Goal: Ask a question

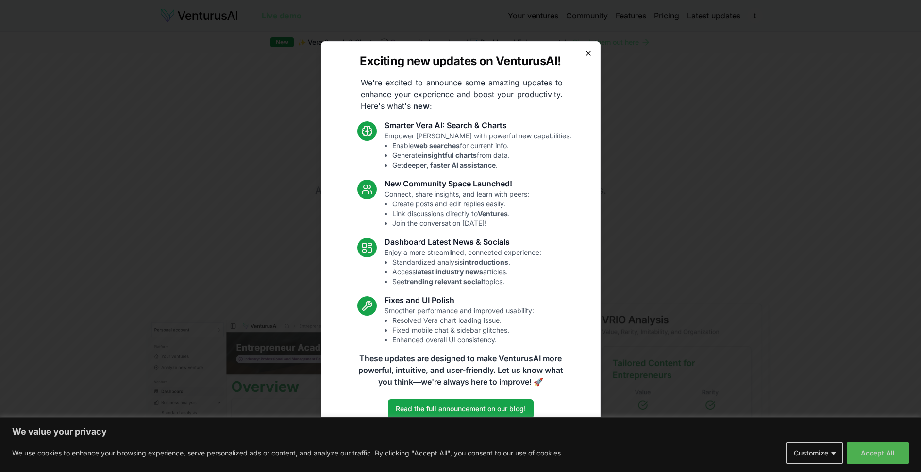
click at [586, 52] on icon "button" at bounding box center [589, 54] width 8 height 8
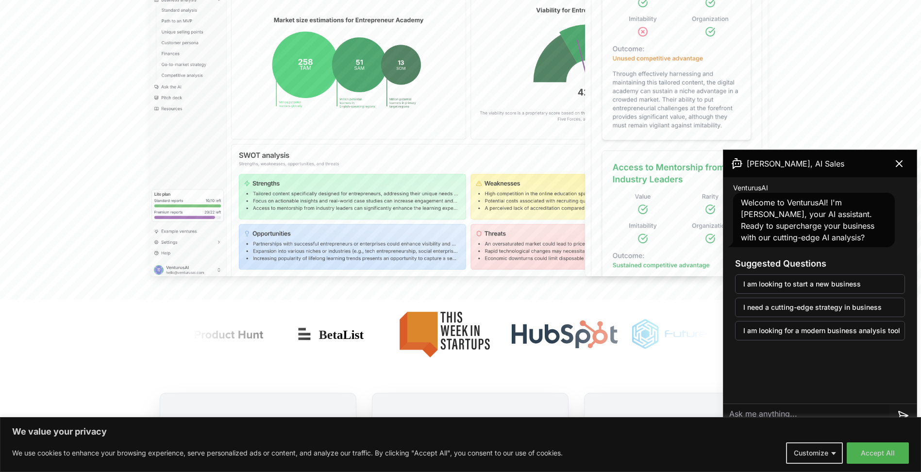
scroll to position [426, 0]
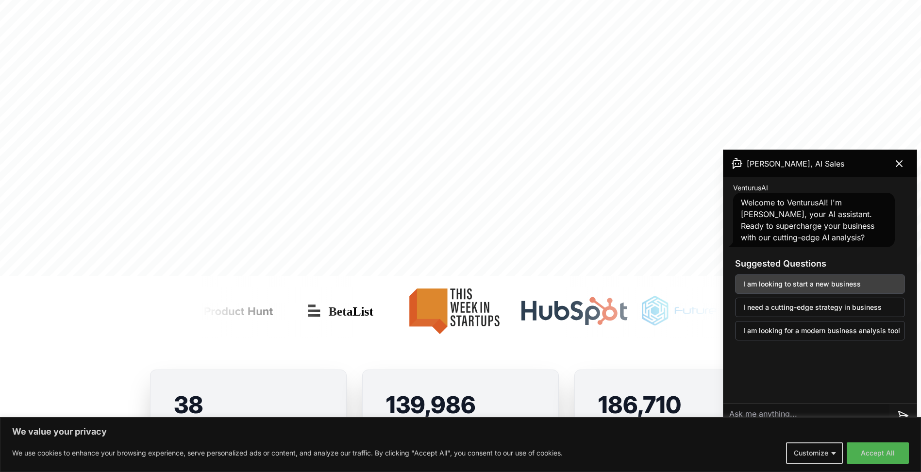
click at [834, 286] on button "I am looking to start a new business" at bounding box center [820, 283] width 170 height 19
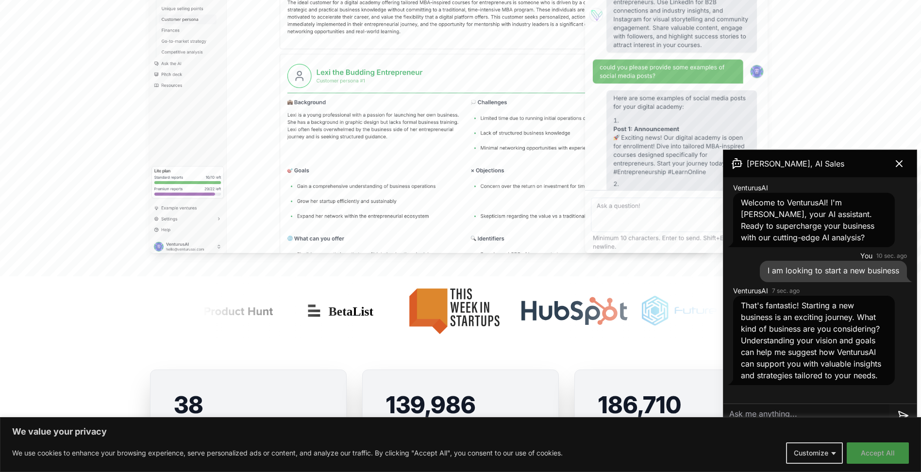
click at [873, 451] on button "Accept All" at bounding box center [878, 452] width 62 height 21
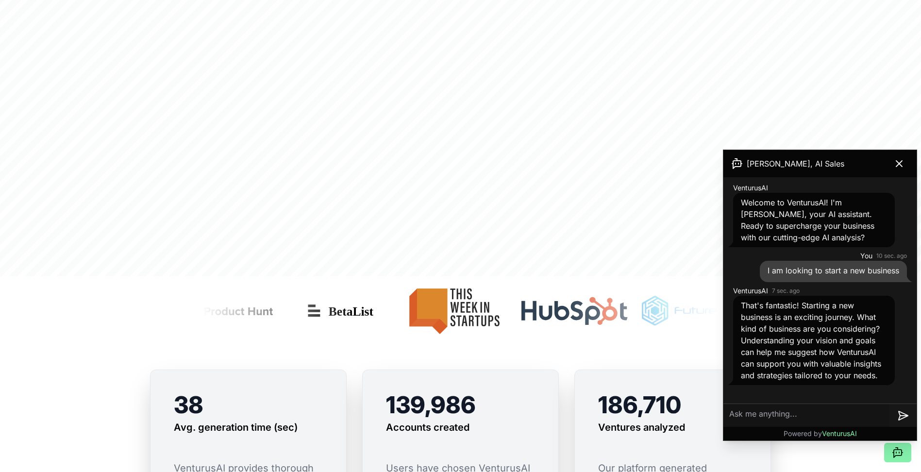
click at [802, 414] on textarea at bounding box center [806, 415] width 166 height 23
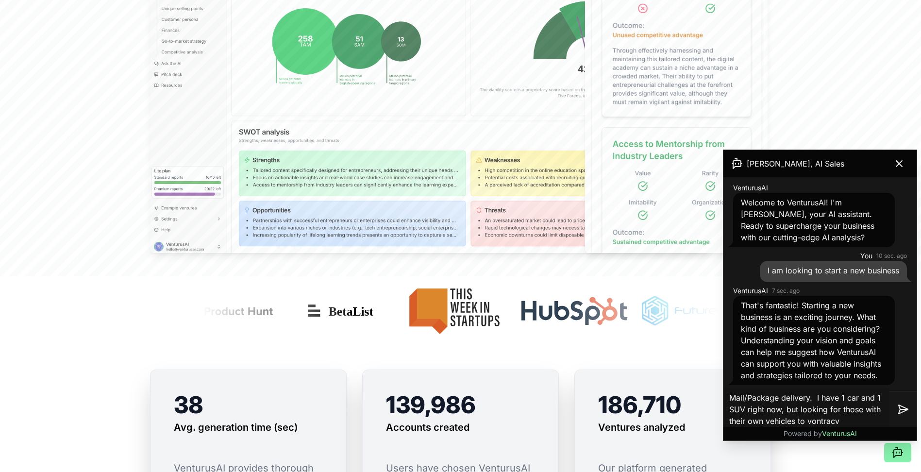
click at [824, 417] on textarea "Mail/Package delivery. I have 1 car and 1 SUV right now, but looking for those …" at bounding box center [806, 409] width 166 height 43
type textarea "Mail/Package delivery. I have 1 car and 1 SUV right now, but looking for those …"
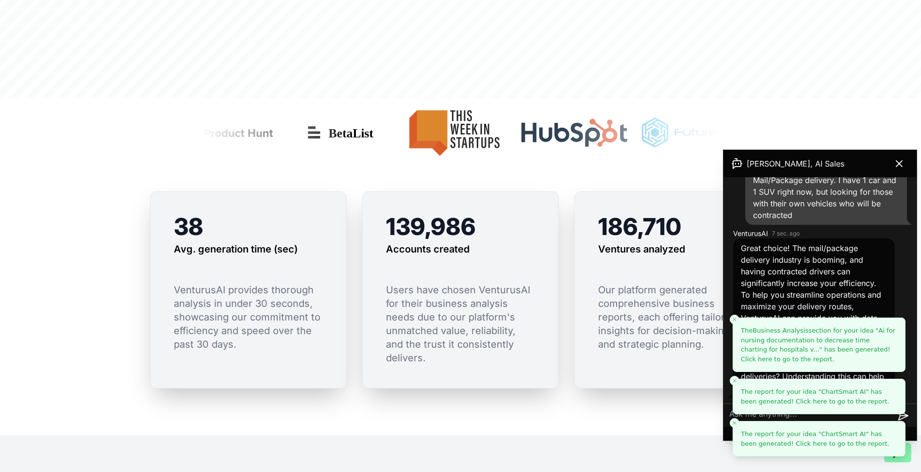
scroll to position [669, 0]
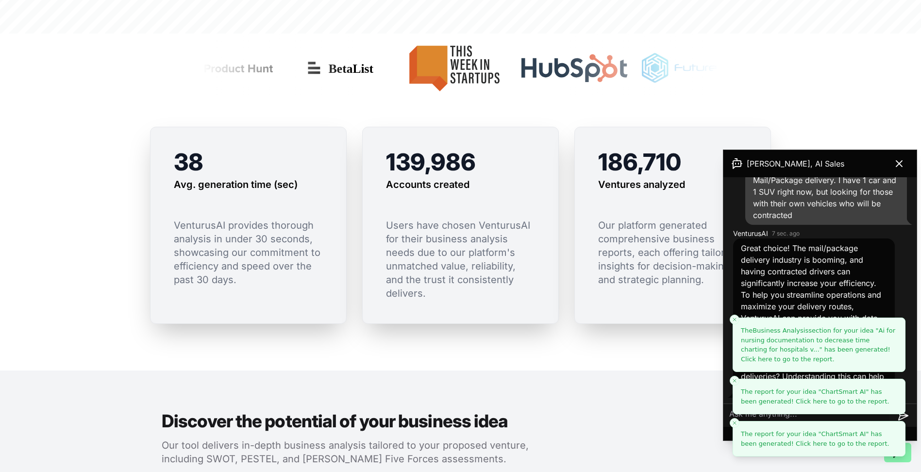
drag, startPoint x: 823, startPoint y: 339, endPoint x: 829, endPoint y: 344, distance: 8.0
click at [823, 339] on span "Ai for nursing documentation to decrease time charting for hospitals v..." at bounding box center [818, 340] width 154 height 26
